Goal: Information Seeking & Learning: Learn about a topic

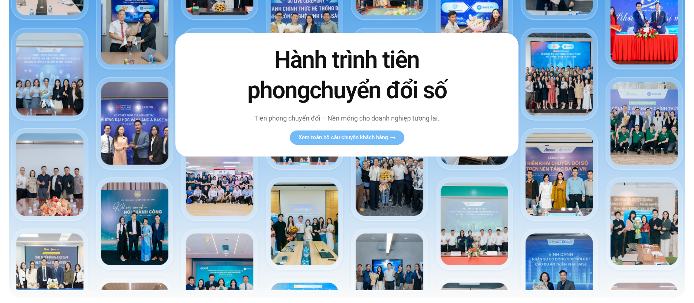
scroll to position [135, 0]
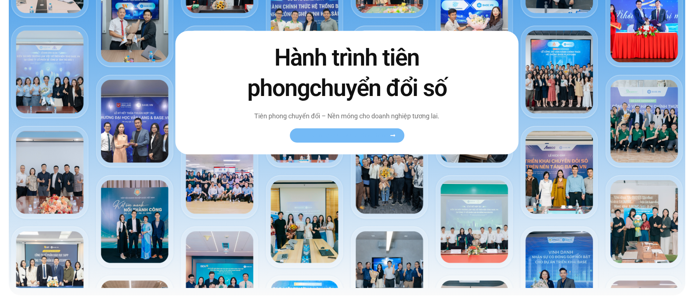
click at [344, 136] on span "Xem toàn bộ câu chuyện khách hàng" at bounding box center [344, 135] width 90 height 5
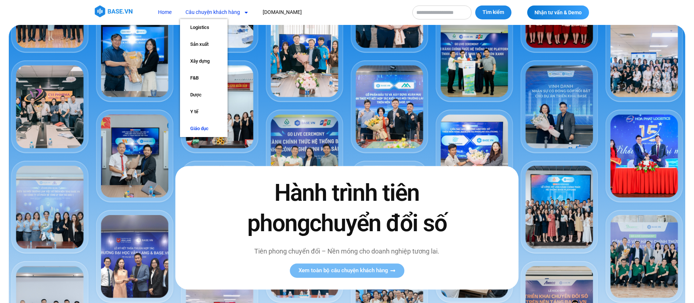
click at [200, 129] on link "Giáo dục" at bounding box center [204, 128] width 48 height 17
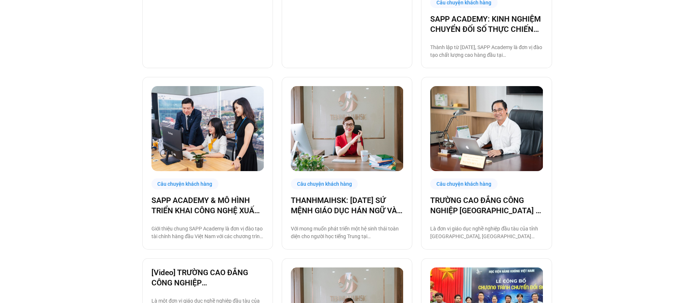
scroll to position [359, 0]
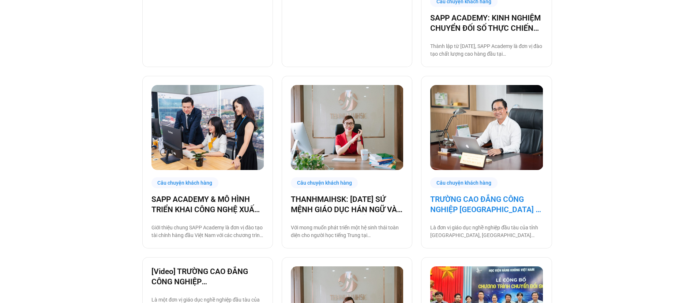
click at [472, 198] on link "TRƯỜNG CAO ĐẲNG CÔNG NGHIỆP BẮC NINH – ĐƠN VỊ GIÁO DỤC CÔNG TIÊN PHONG CHUYỂN Đ…" at bounding box center [487, 204] width 112 height 21
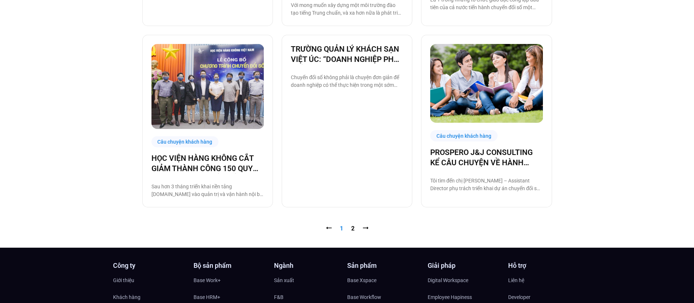
scroll to position [763, 0]
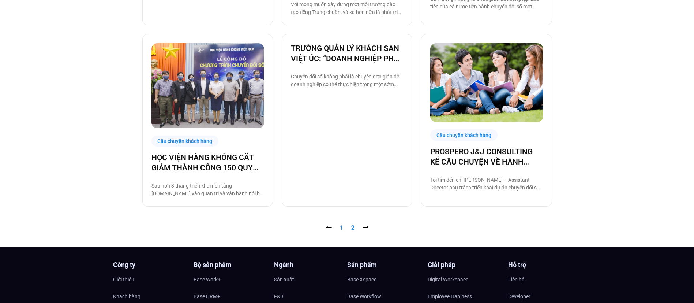
click at [352, 226] on link "Trang 2" at bounding box center [352, 227] width 3 height 7
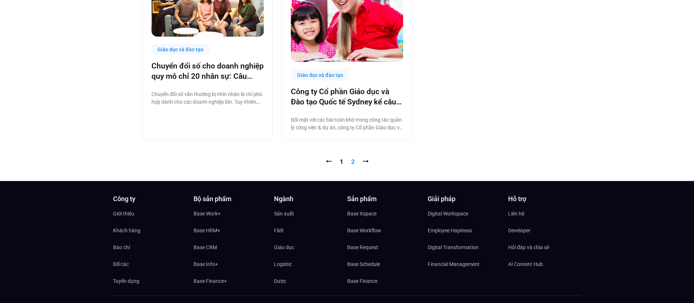
scroll to position [279, 0]
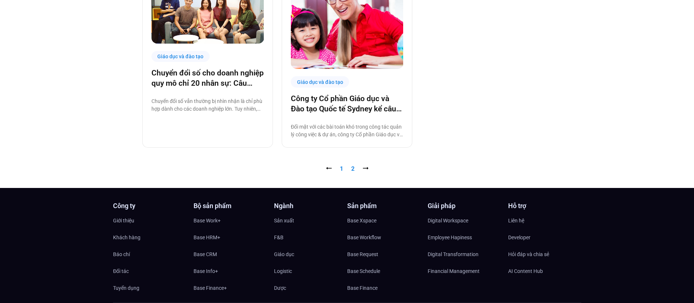
click at [342, 168] on link "Trang 1" at bounding box center [341, 168] width 3 height 7
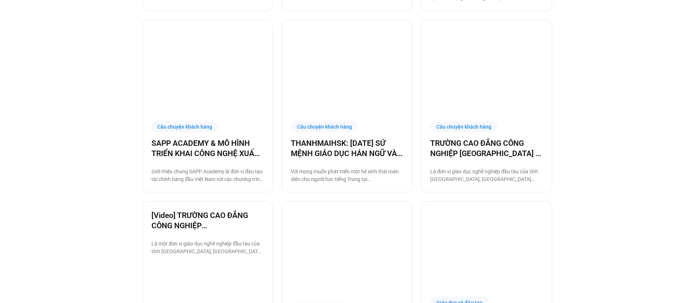
scroll to position [426, 0]
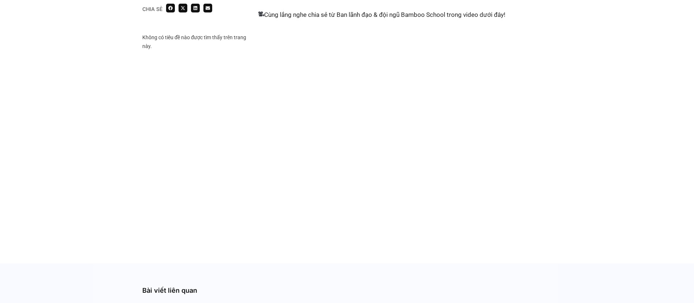
scroll to position [388, 0]
